Goal: Find contact information: Find contact information

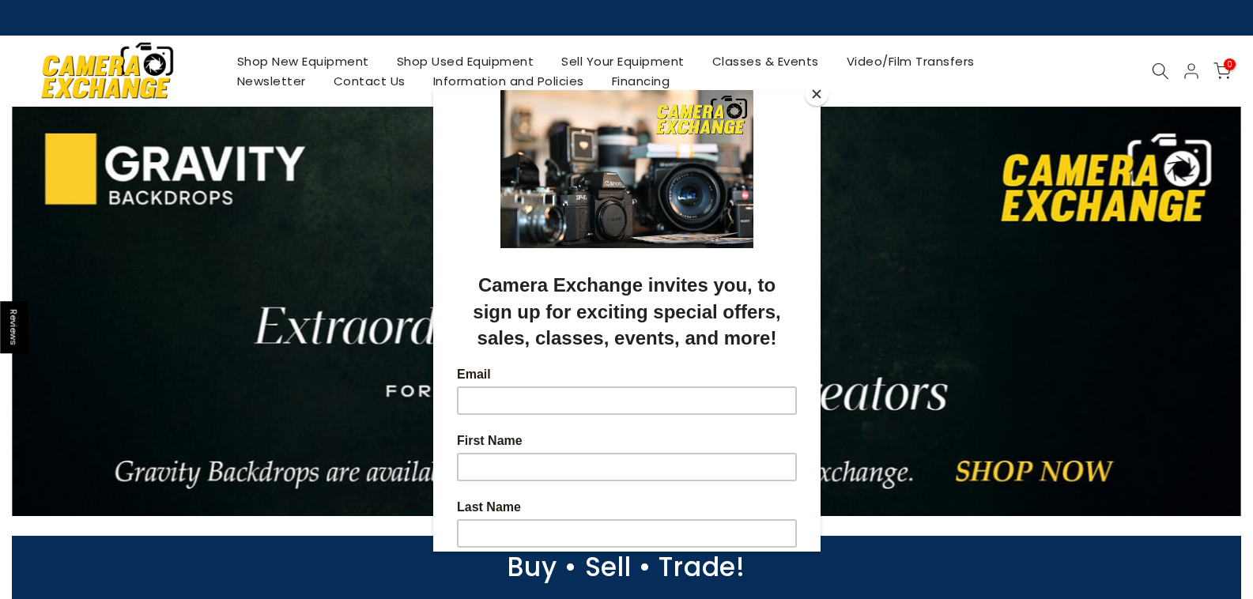
click at [809, 98] on button "Close" at bounding box center [817, 94] width 24 height 24
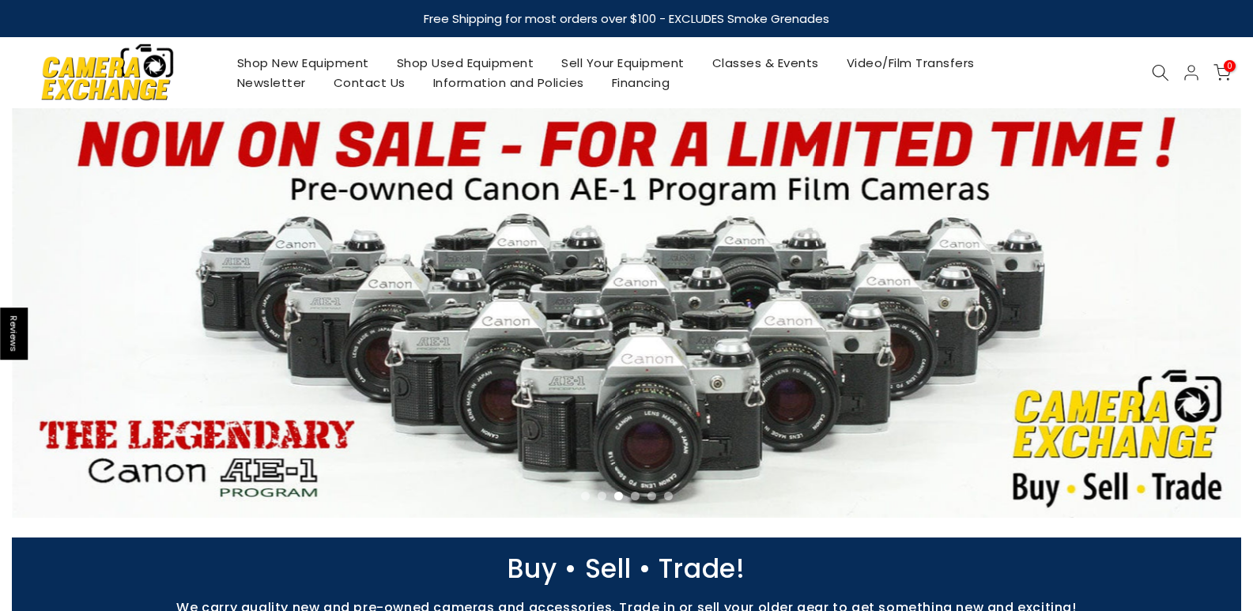
click at [397, 82] on link "Contact Us" at bounding box center [369, 83] width 100 height 20
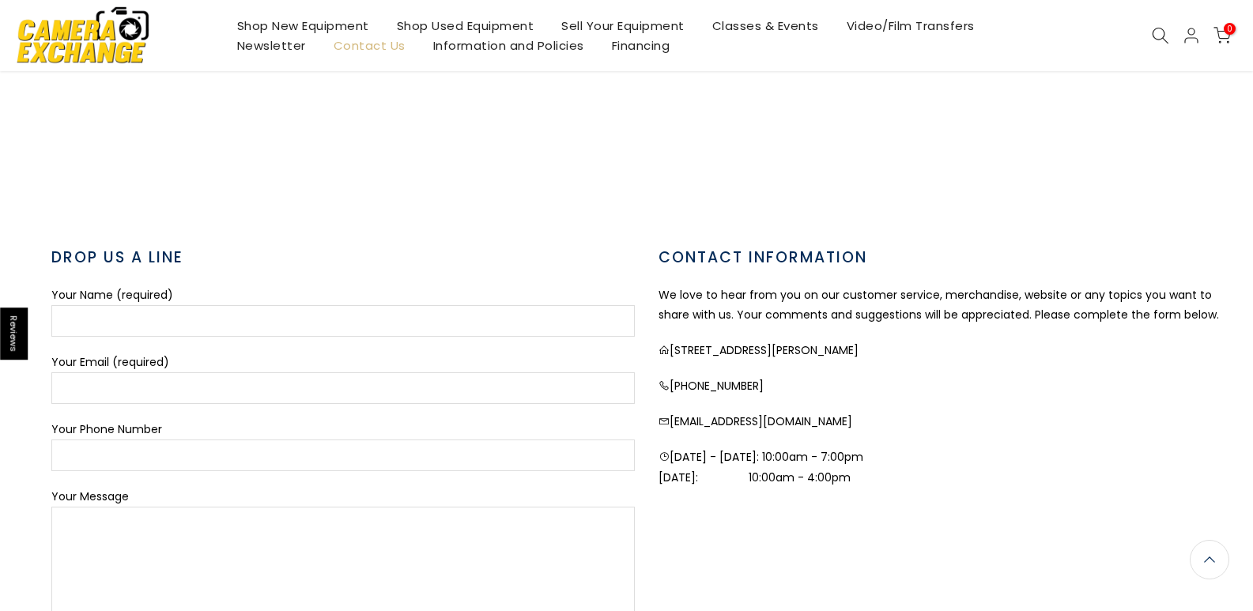
scroll to position [474, 0]
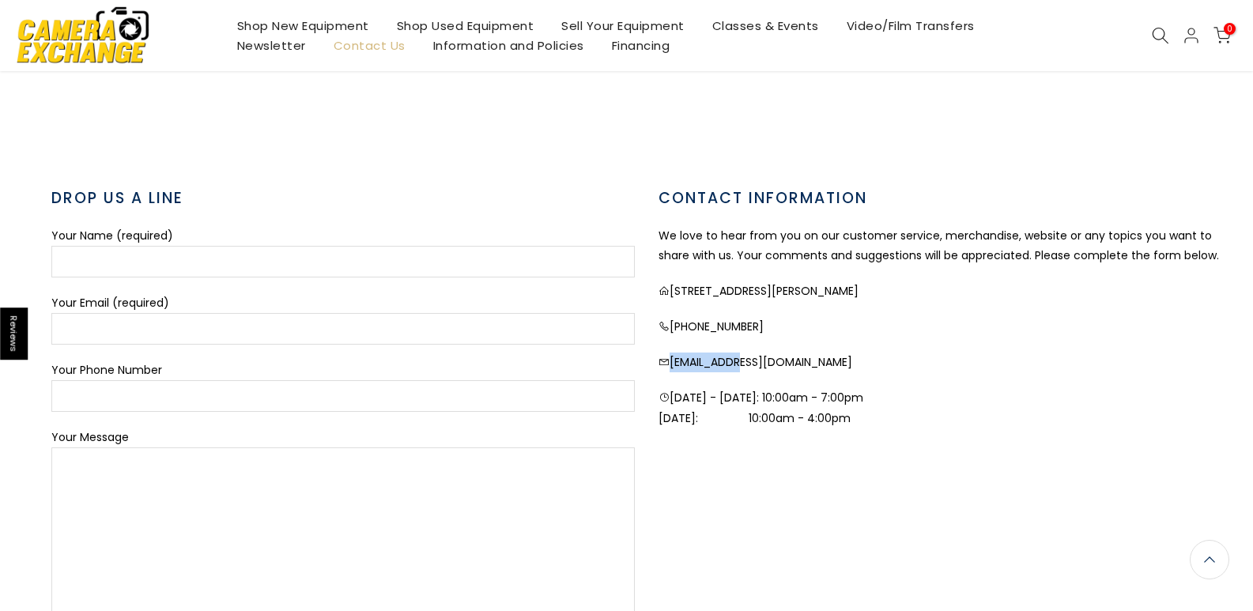
drag, startPoint x: 741, startPoint y: 370, endPoint x: 739, endPoint y: 361, distance: 8.8
click at [739, 361] on p "contactus@cameraexc.com" at bounding box center [949, 363] width 583 height 20
drag, startPoint x: 839, startPoint y: 362, endPoint x: 672, endPoint y: 372, distance: 167.8
click at [672, 372] on p "contactus@cameraexc.com" at bounding box center [949, 363] width 583 height 20
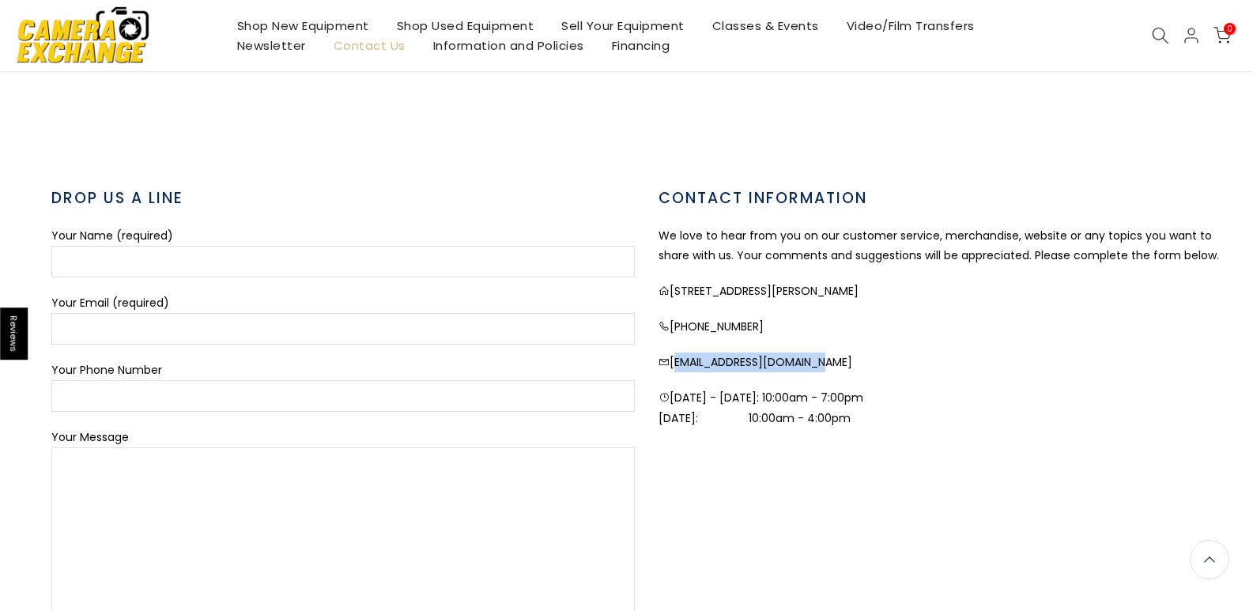
copy p "contactus@cameraexc.com"
